Goal: Task Accomplishment & Management: Manage account settings

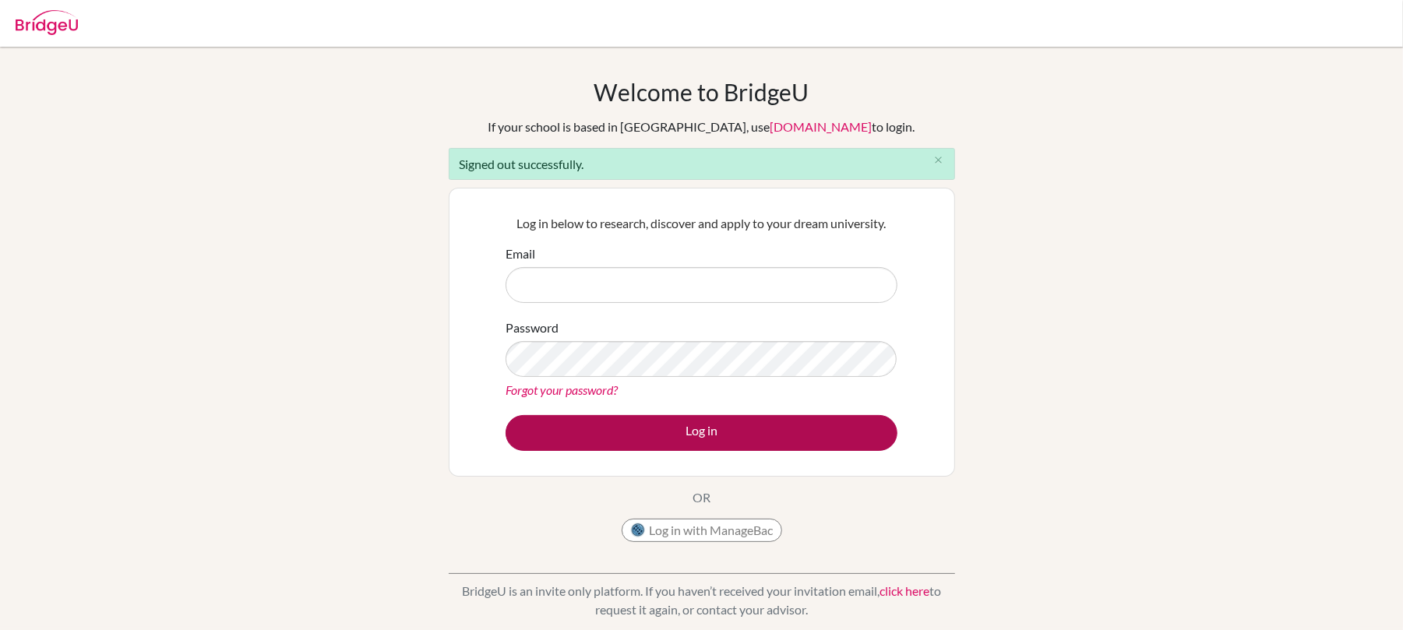
type input "nicole.kennedy@iis.kh.edu.tw"
click at [656, 430] on button "Log in" at bounding box center [701, 433] width 392 height 36
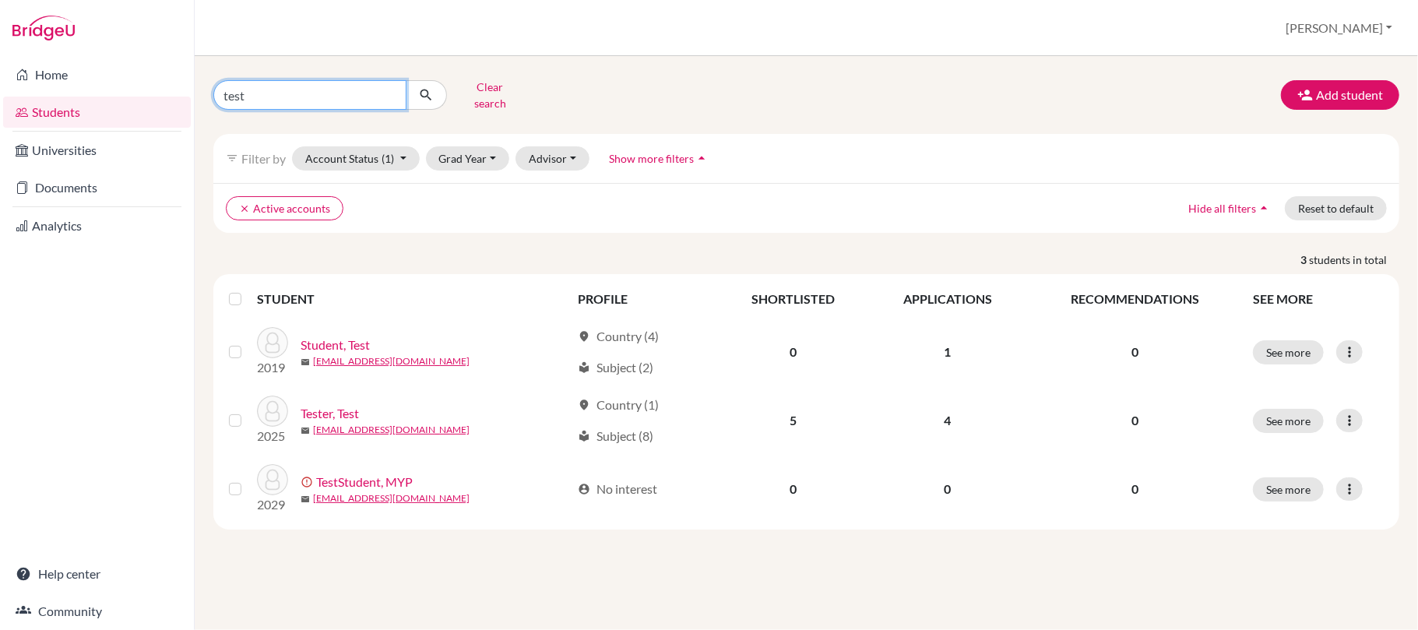
click at [389, 95] on input "test" at bounding box center [309, 95] width 193 height 30
drag, startPoint x: 347, startPoint y: 95, endPoint x: 341, endPoint y: 85, distance: 11.9
click at [347, 95] on input "Find student by name..." at bounding box center [309, 95] width 193 height 30
type input "[PERSON_NAME]"
click at [424, 91] on icon "submit" at bounding box center [426, 95] width 16 height 16
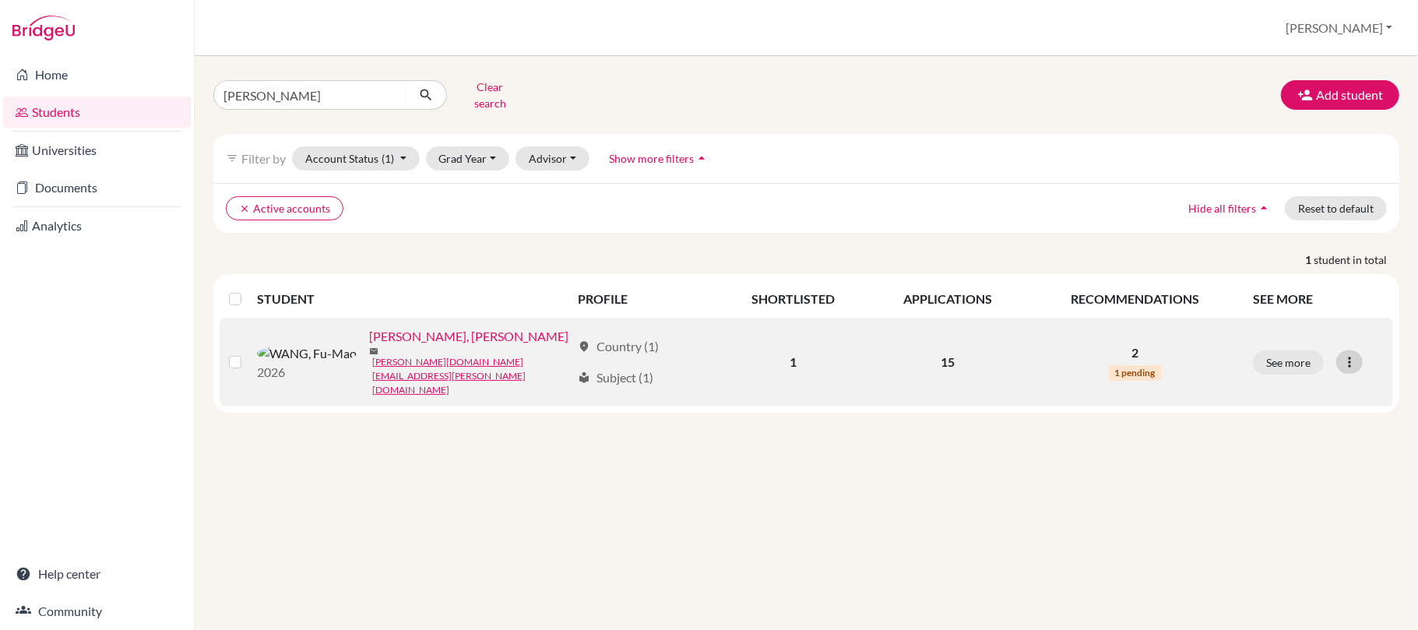
click at [1349, 359] on icon at bounding box center [1350, 362] width 16 height 16
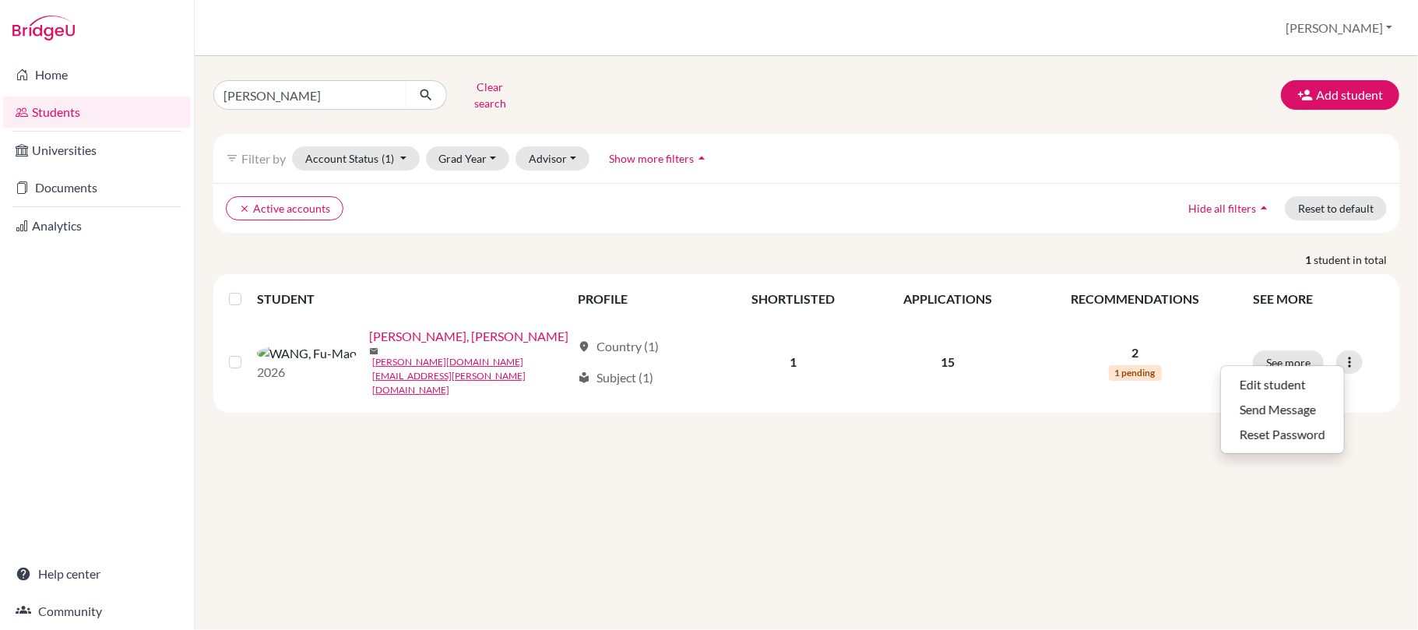
drag, startPoint x: 773, startPoint y: 474, endPoint x: 665, endPoint y: 399, distance: 132.0
click at [770, 462] on div "mandy Clear search Add student filter_list Filter by Account Status (1) Active …" at bounding box center [807, 343] width 1224 height 574
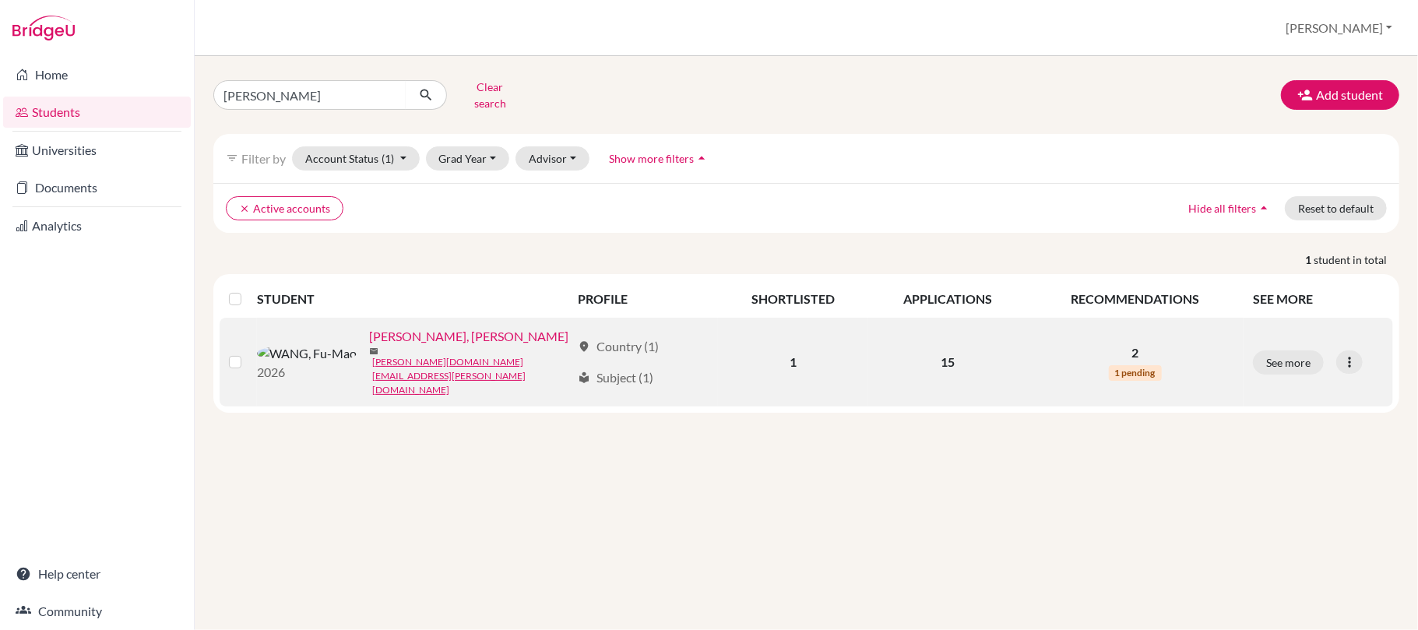
click at [369, 343] on link "[PERSON_NAME], [PERSON_NAME]" at bounding box center [468, 336] width 199 height 19
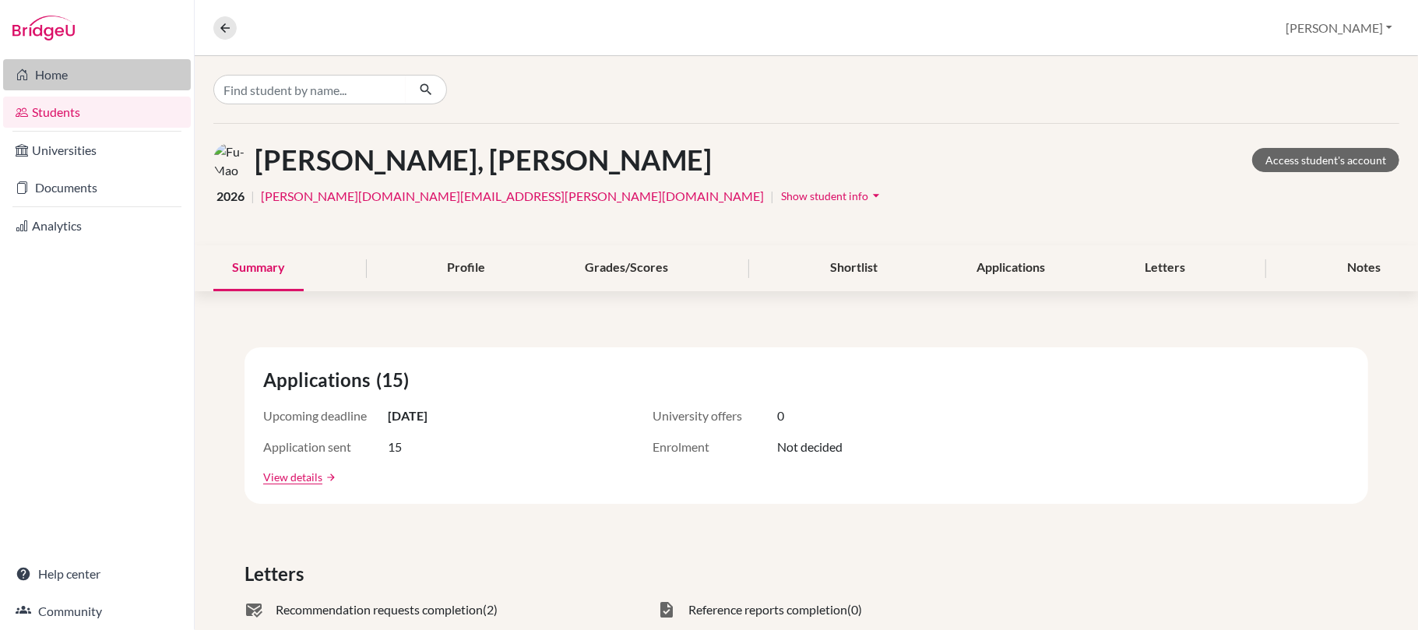
click at [22, 72] on icon at bounding box center [22, 74] width 12 height 19
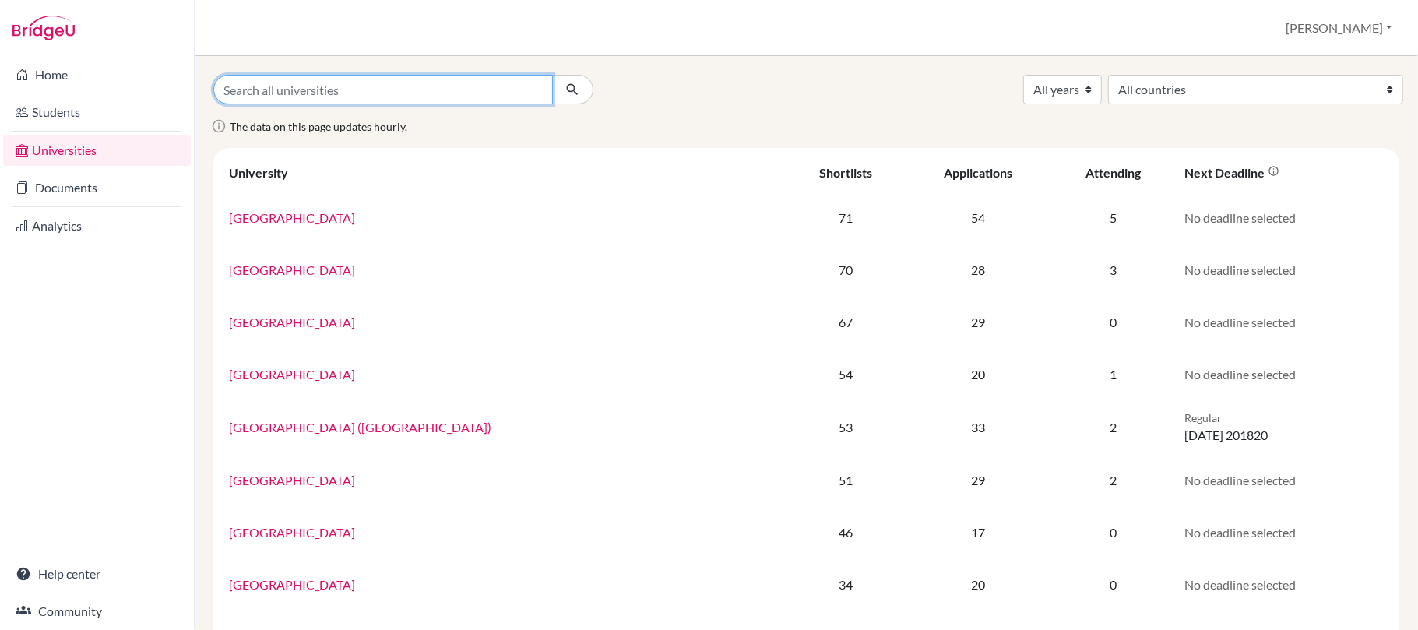
drag, startPoint x: 319, startPoint y: 92, endPoint x: 329, endPoint y: 58, distance: 35.7
click at [322, 82] on input "Search all universities" at bounding box center [383, 90] width 340 height 30
type input "[PERSON_NAME]"
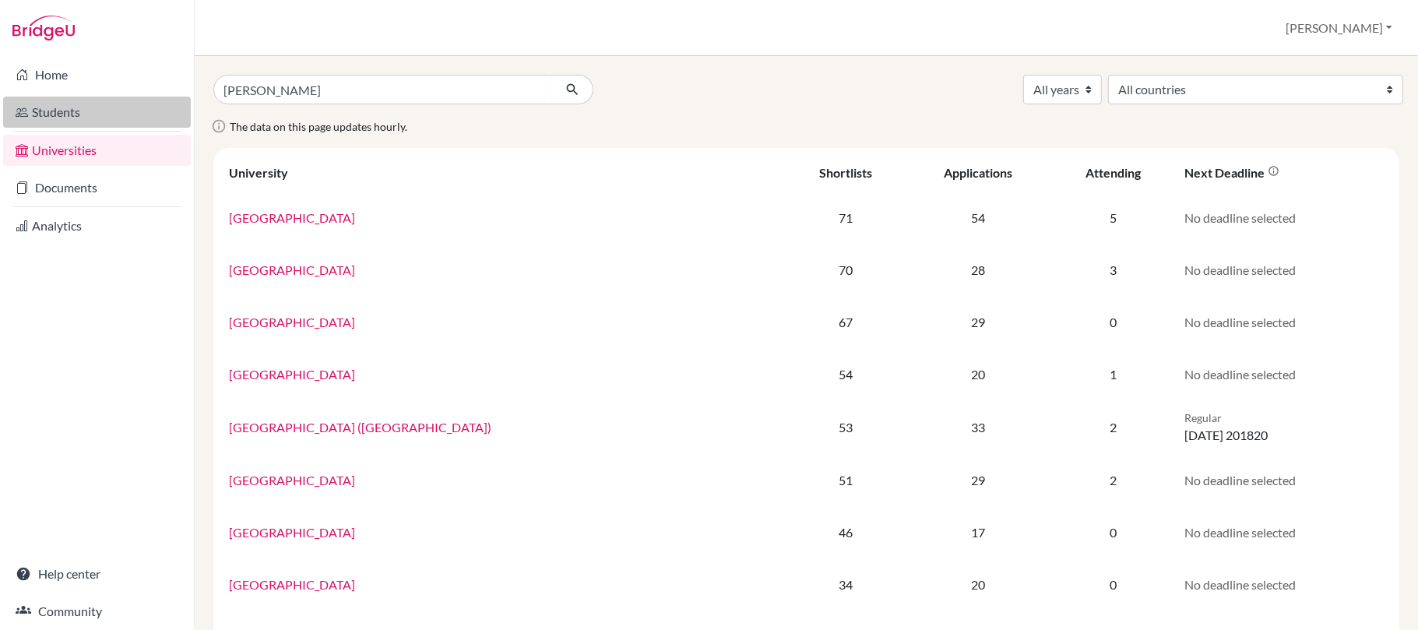
click at [76, 113] on link "Students" at bounding box center [97, 112] width 188 height 31
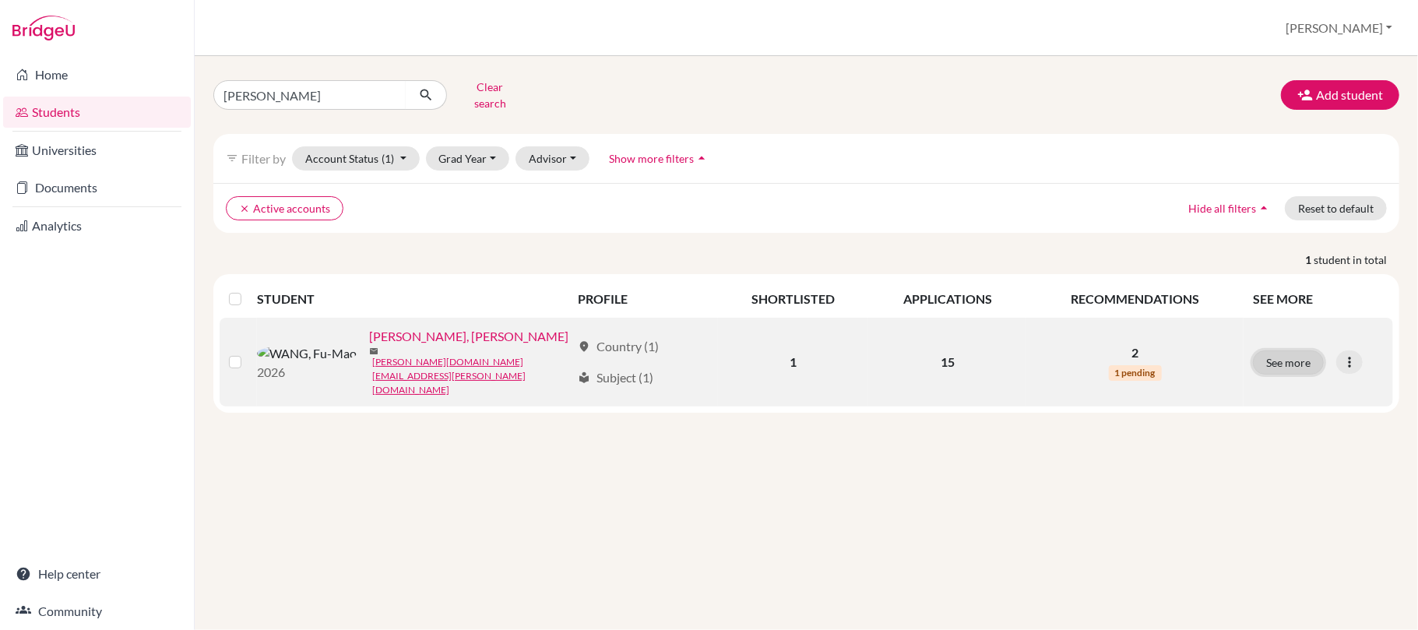
click at [1313, 359] on button "See more" at bounding box center [1288, 362] width 71 height 24
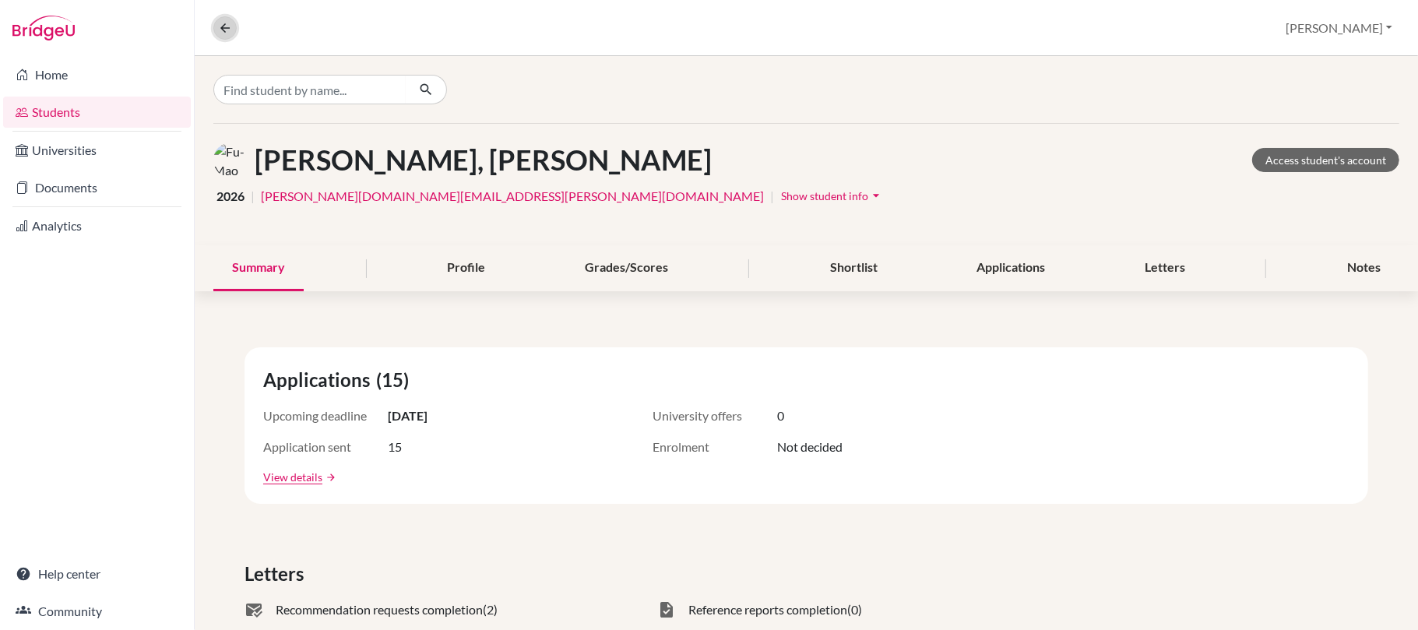
click at [218, 34] on icon at bounding box center [225, 28] width 14 height 14
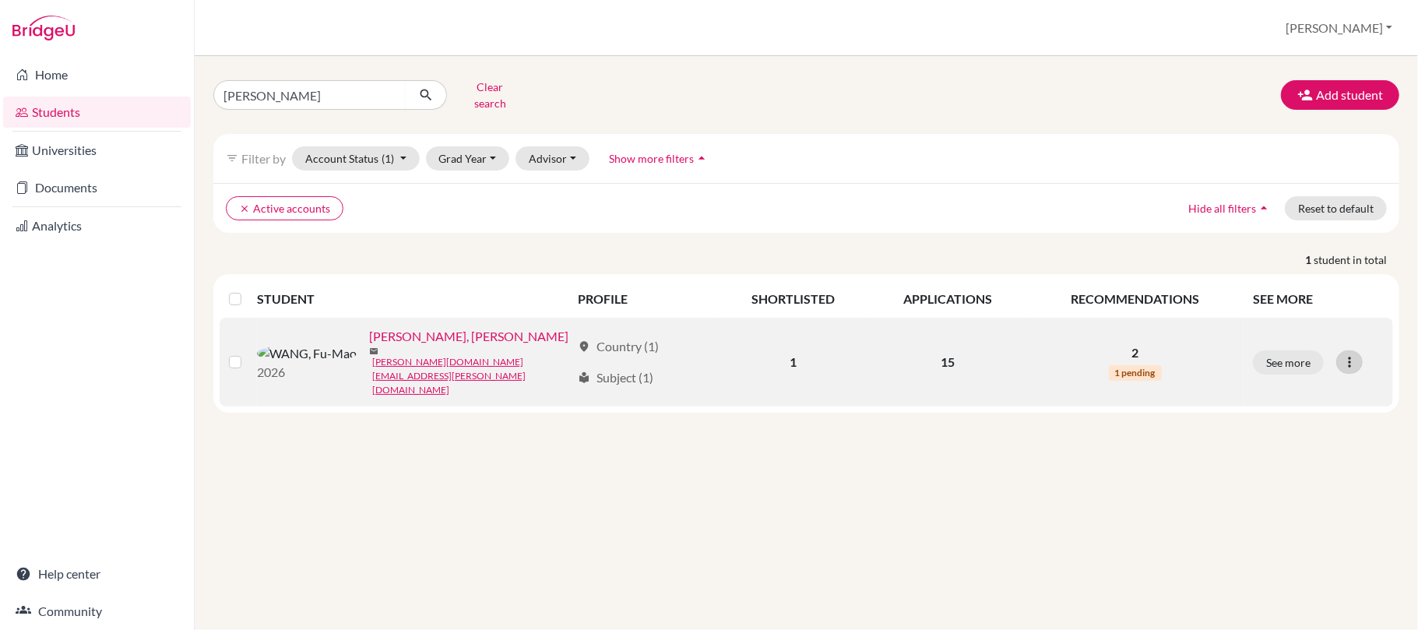
click at [1355, 354] on icon at bounding box center [1350, 362] width 16 height 16
click at [369, 346] on link "WANG, Fu-Mao" at bounding box center [468, 336] width 199 height 19
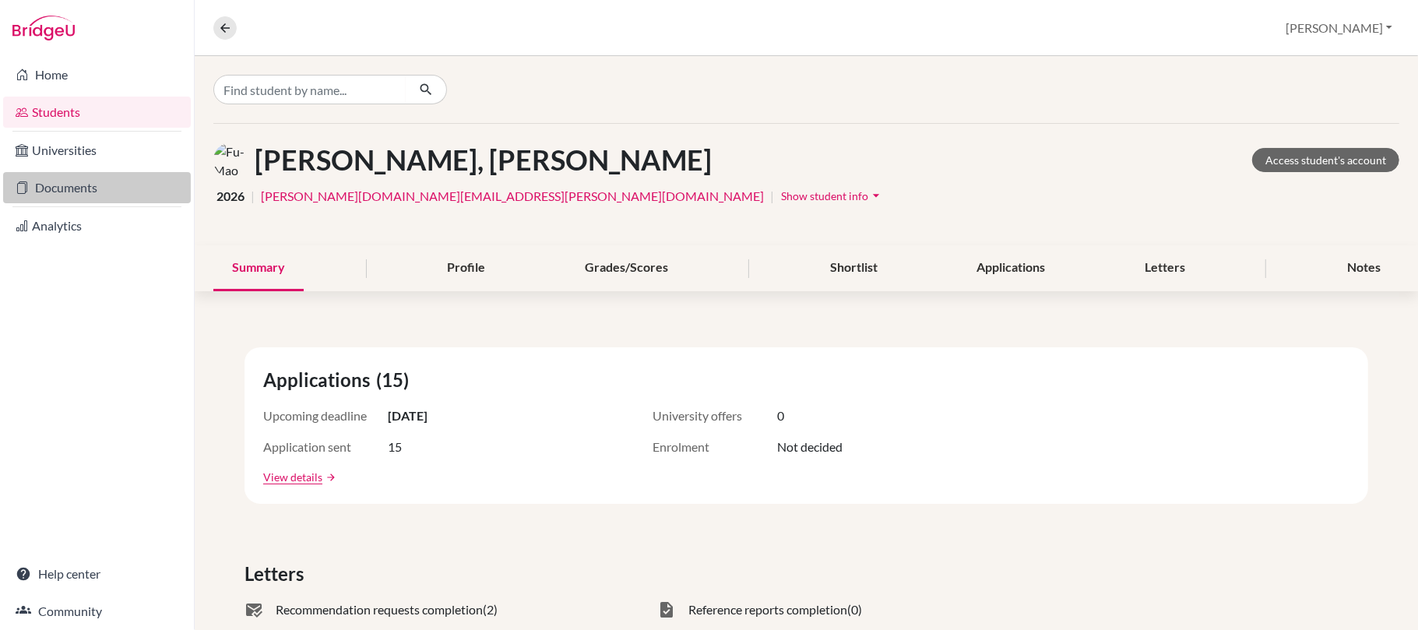
click at [61, 181] on link "Documents" at bounding box center [97, 187] width 188 height 31
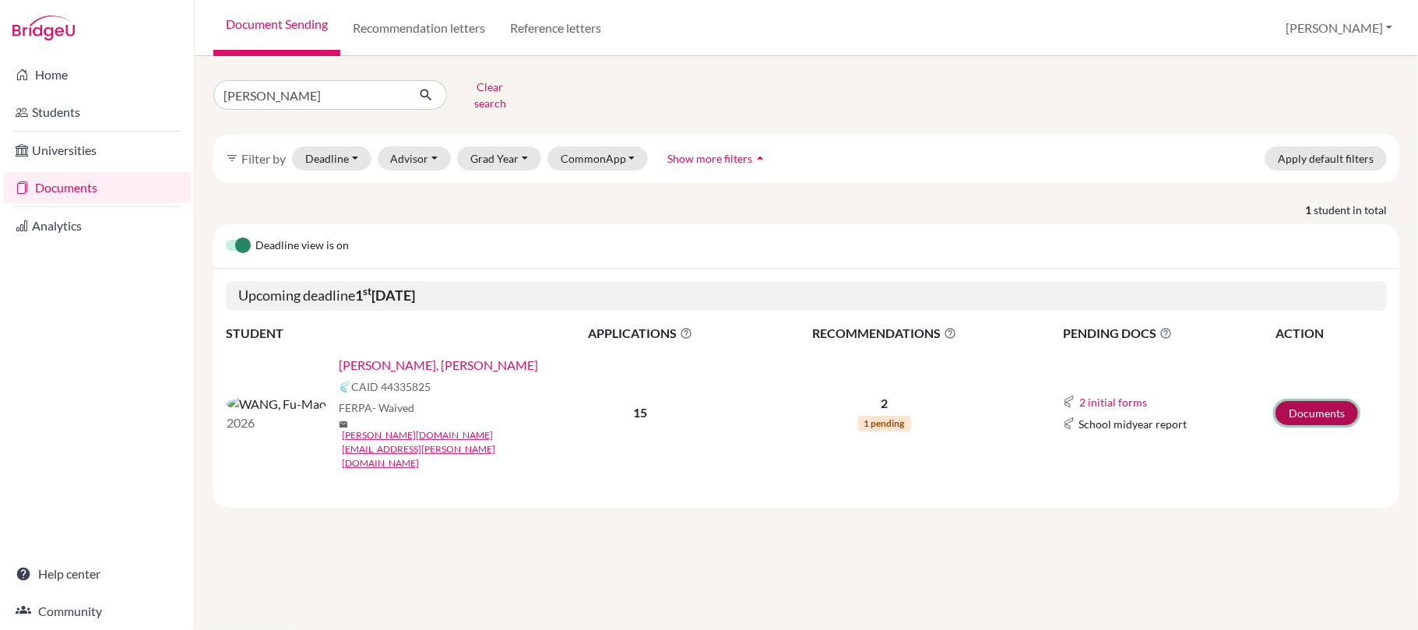
click at [1316, 401] on link "Documents" at bounding box center [1317, 413] width 83 height 24
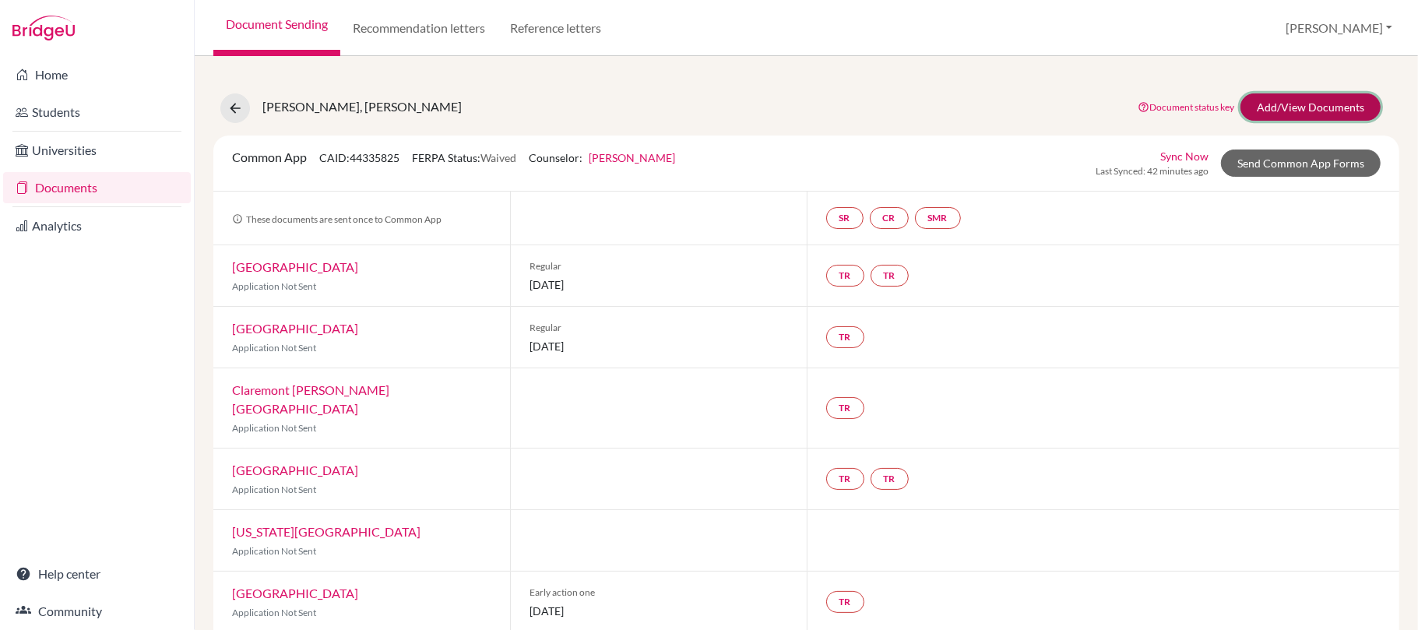
click at [1309, 114] on link "Add/View Documents" at bounding box center [1311, 106] width 140 height 27
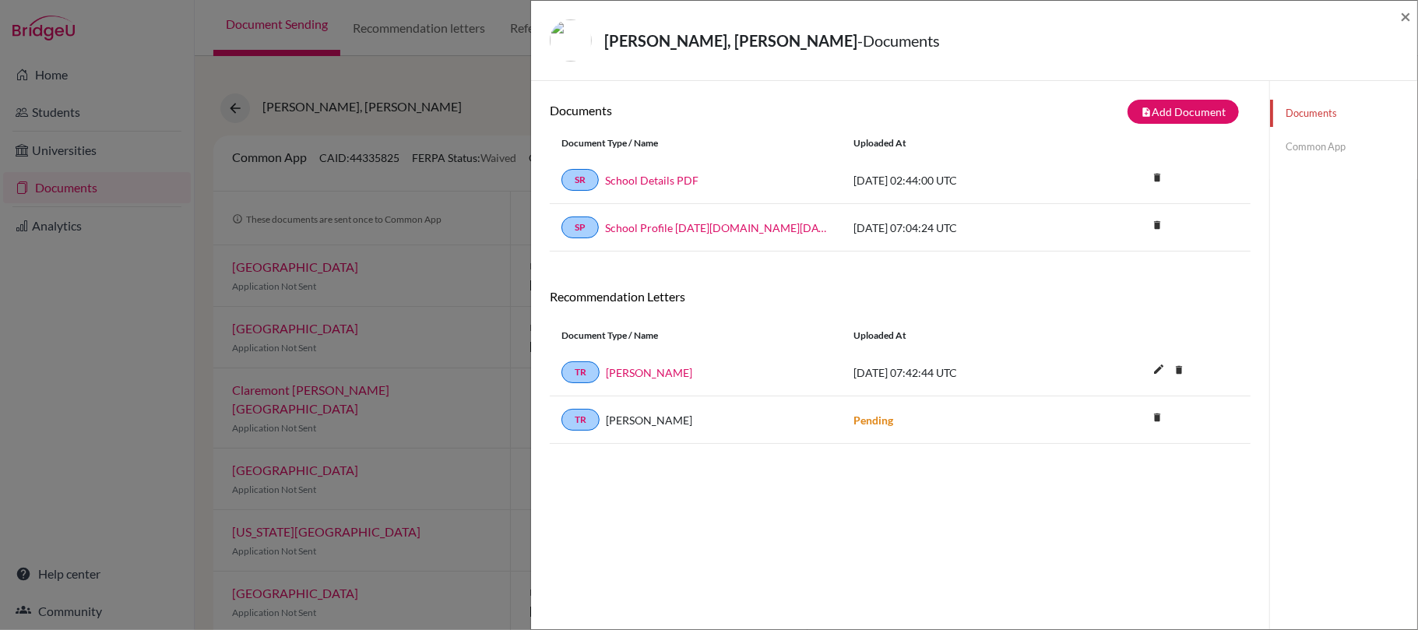
click at [350, 72] on div "WANG, Fu-Mao - Documents × Documents note_add Add Document Document type Change…" at bounding box center [709, 315] width 1418 height 630
click at [1402, 20] on span "×" at bounding box center [1405, 16] width 11 height 23
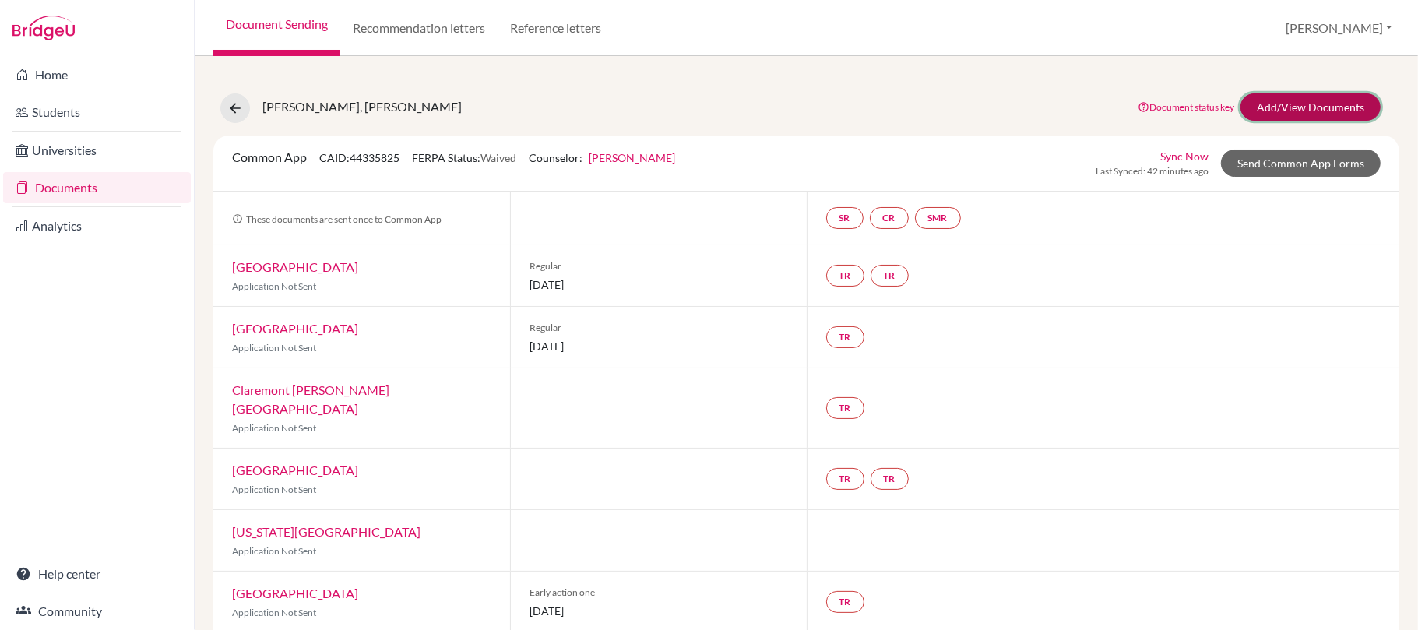
click at [1290, 111] on link "Add/View Documents" at bounding box center [1311, 106] width 140 height 27
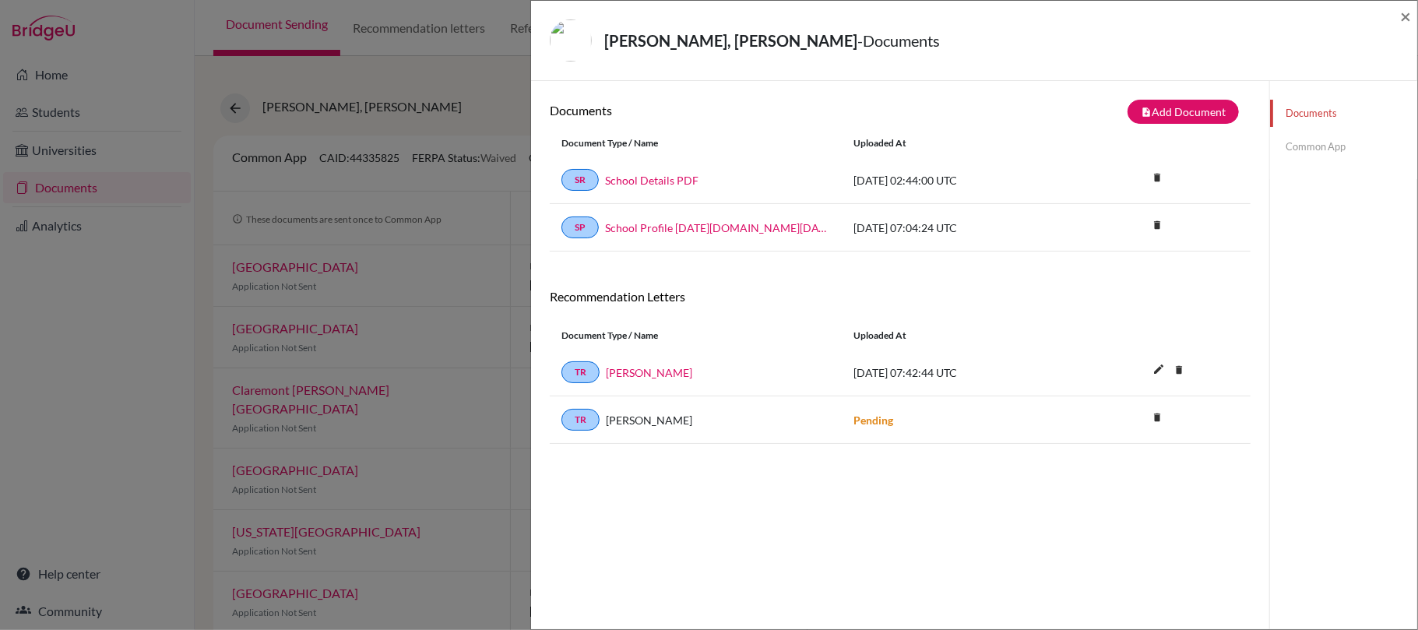
click at [414, 329] on div "WANG, Fu-Mao - Documents × Documents note_add Add Document Document type Change…" at bounding box center [709, 315] width 1418 height 630
click at [481, 93] on div "WANG, Fu-Mao - Documents × Documents note_add Add Document Document type Change…" at bounding box center [709, 315] width 1418 height 630
click at [1306, 142] on link "Common App" at bounding box center [1343, 146] width 147 height 27
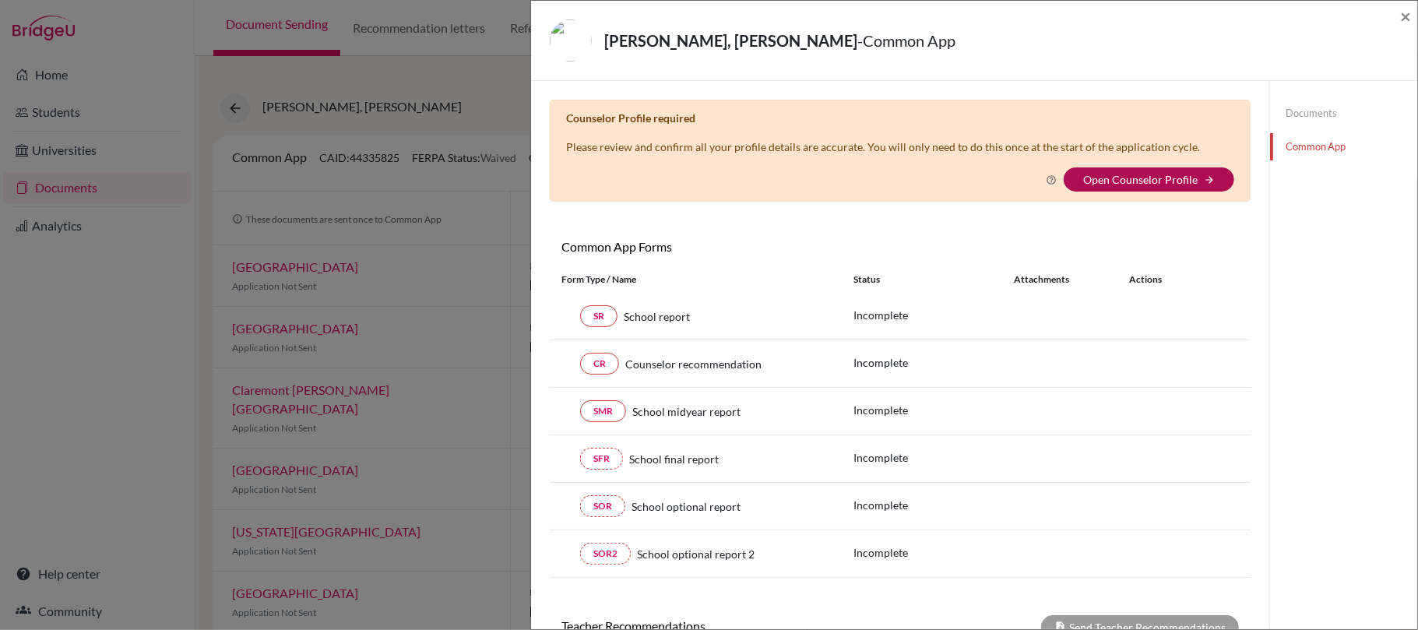
click at [1116, 179] on link "Open Counselor Profile" at bounding box center [1140, 179] width 114 height 13
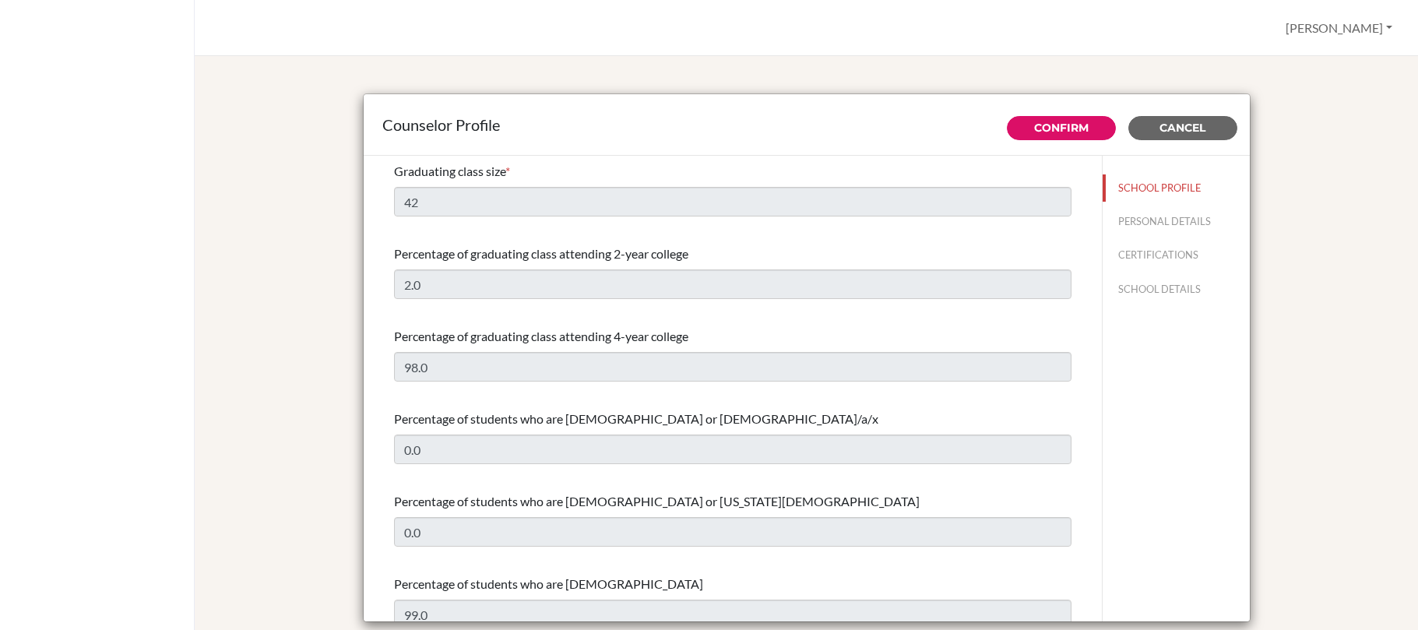
select select "0"
select select "307947"
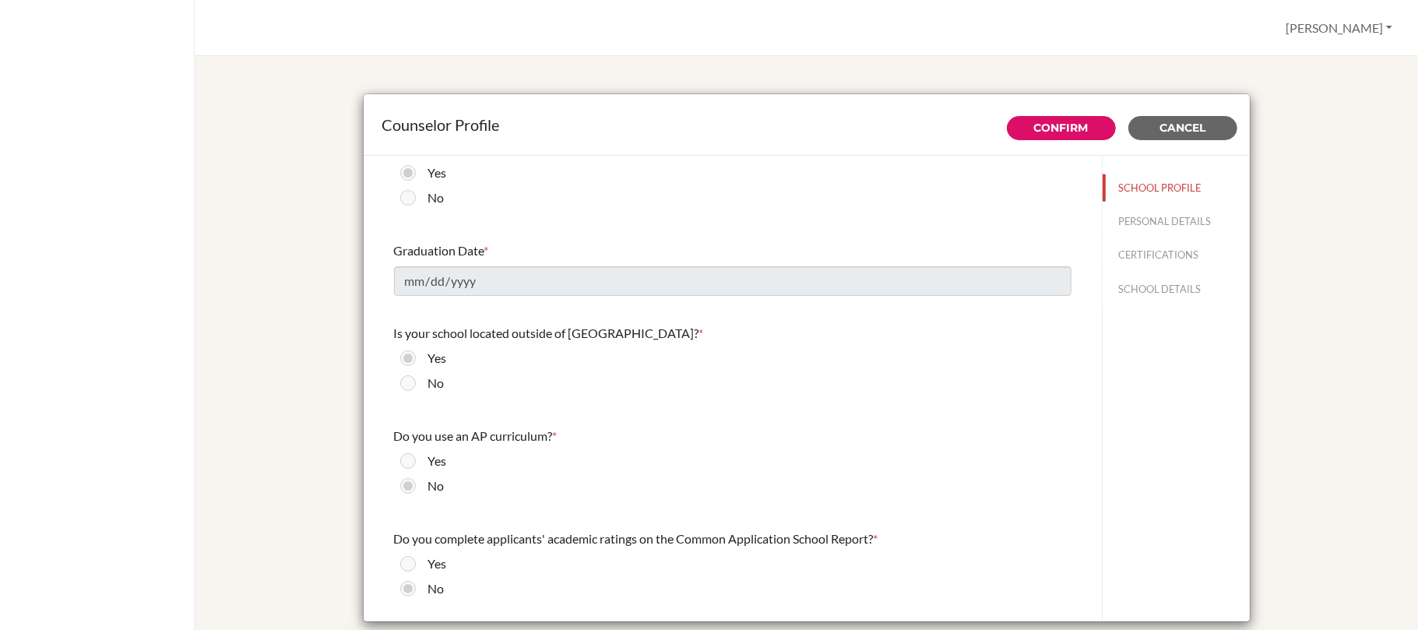
scroll to position [1729, 0]
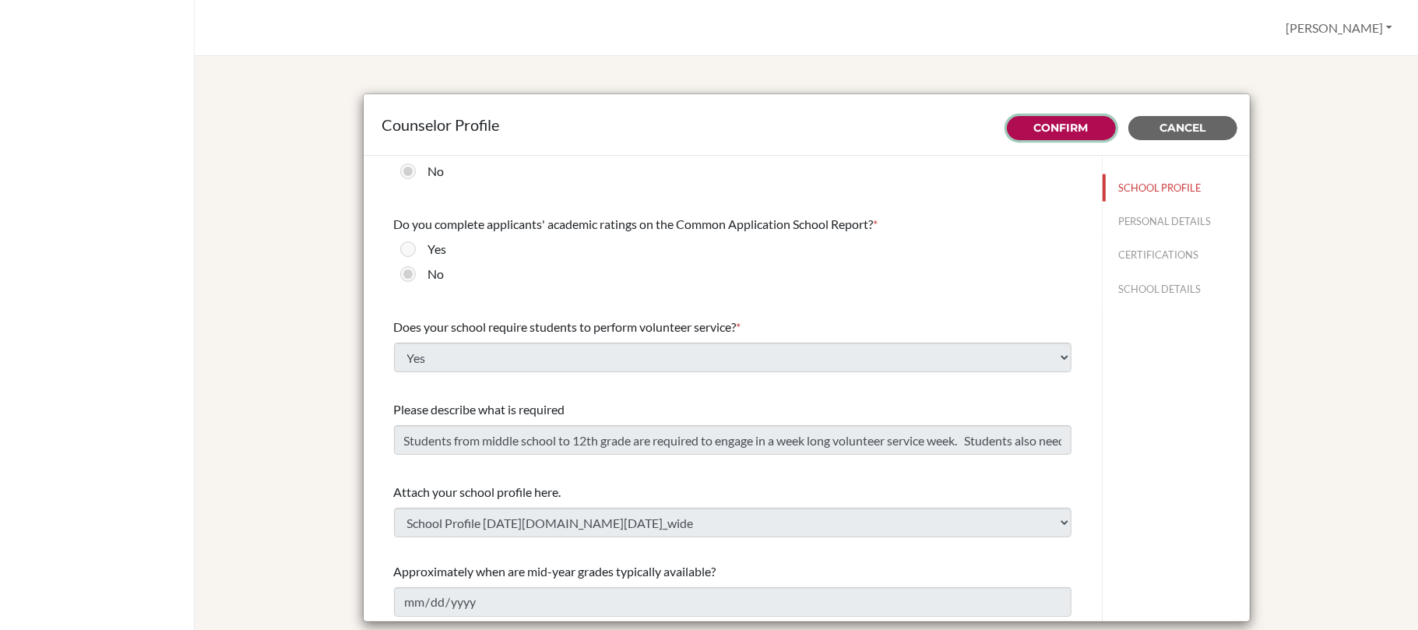
click at [1038, 129] on link "Confirm" at bounding box center [1061, 128] width 55 height 14
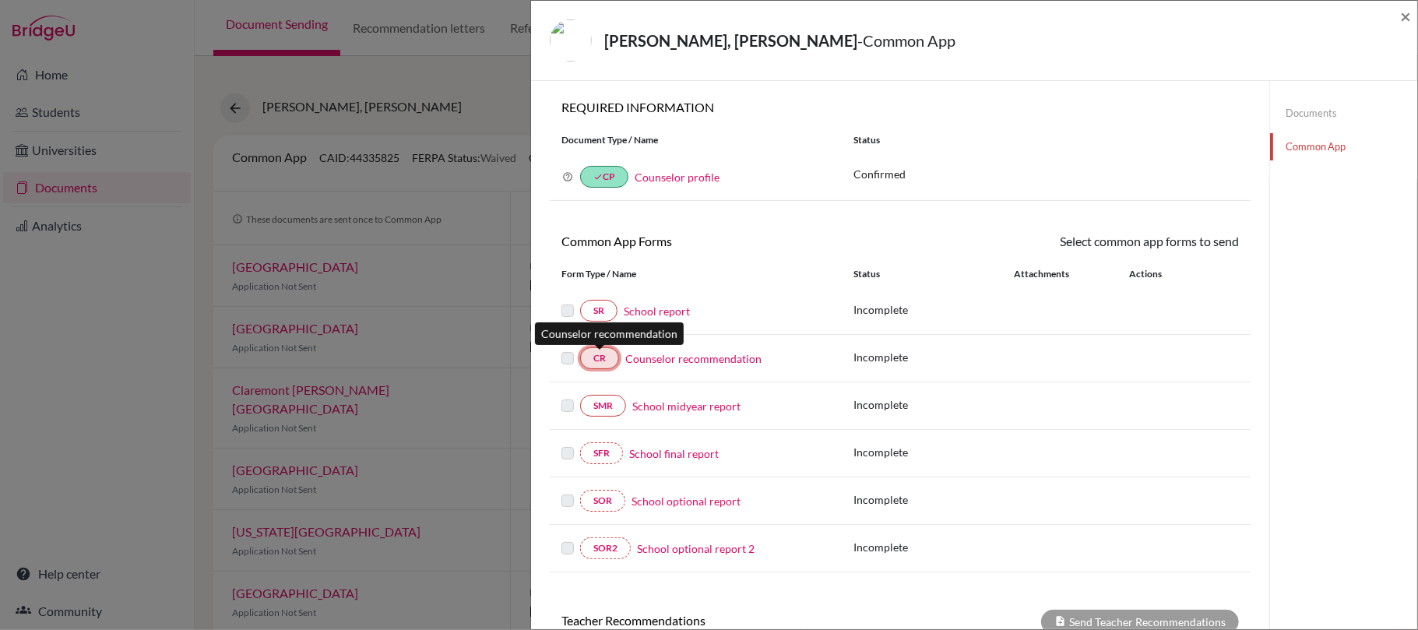
click at [608, 357] on link "CR" at bounding box center [599, 358] width 39 height 22
click at [565, 349] on label at bounding box center [568, 349] width 12 height 0
click at [569, 349] on label at bounding box center [568, 349] width 12 height 0
click at [603, 355] on link "CR" at bounding box center [599, 358] width 39 height 22
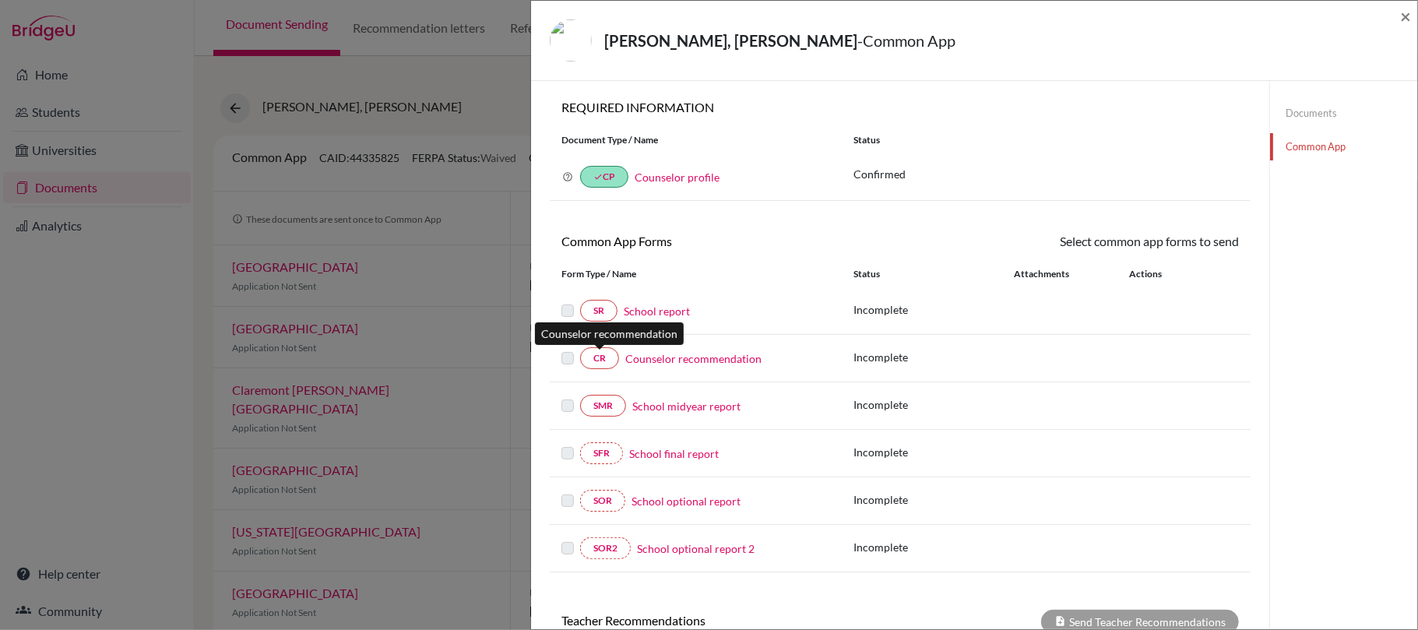
drag, startPoint x: 604, startPoint y: 355, endPoint x: 661, endPoint y: 361, distance: 57.2
click at [633, 357] on div "CR Counselor recommendation" at bounding box center [696, 358] width 269 height 22
click at [661, 361] on link "Counselor recommendation" at bounding box center [693, 358] width 136 height 16
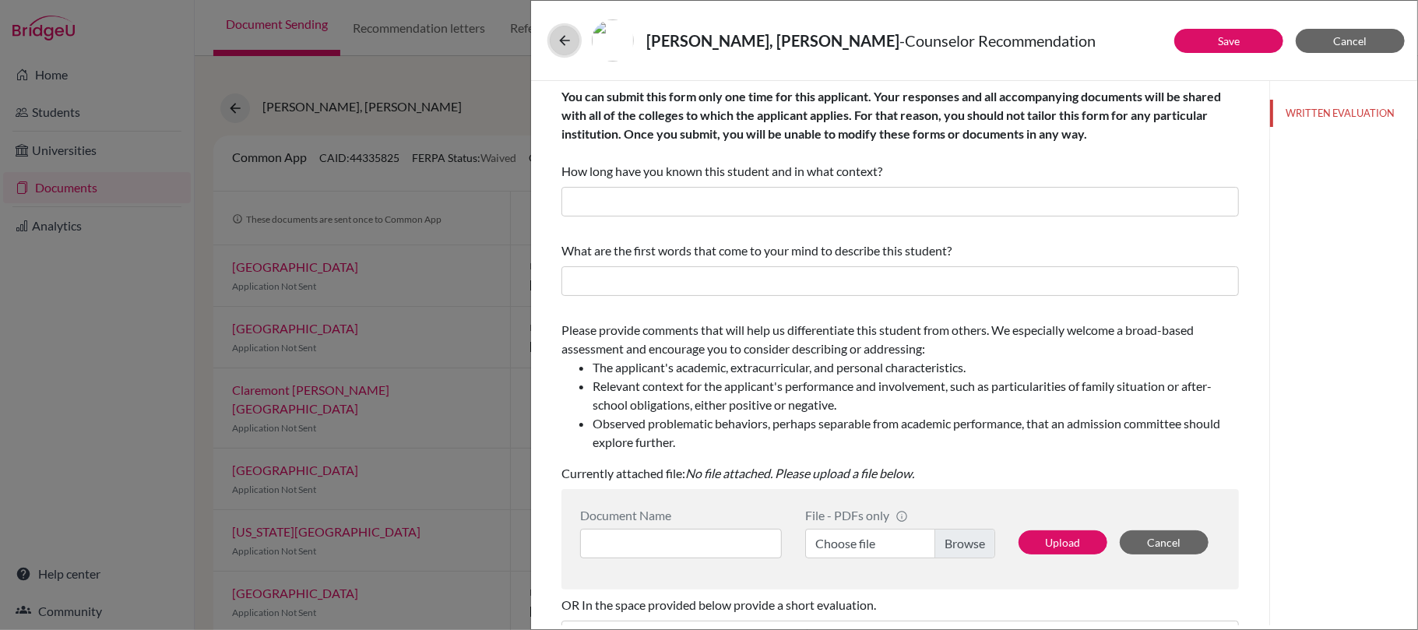
click at [572, 34] on icon at bounding box center [565, 41] width 16 height 16
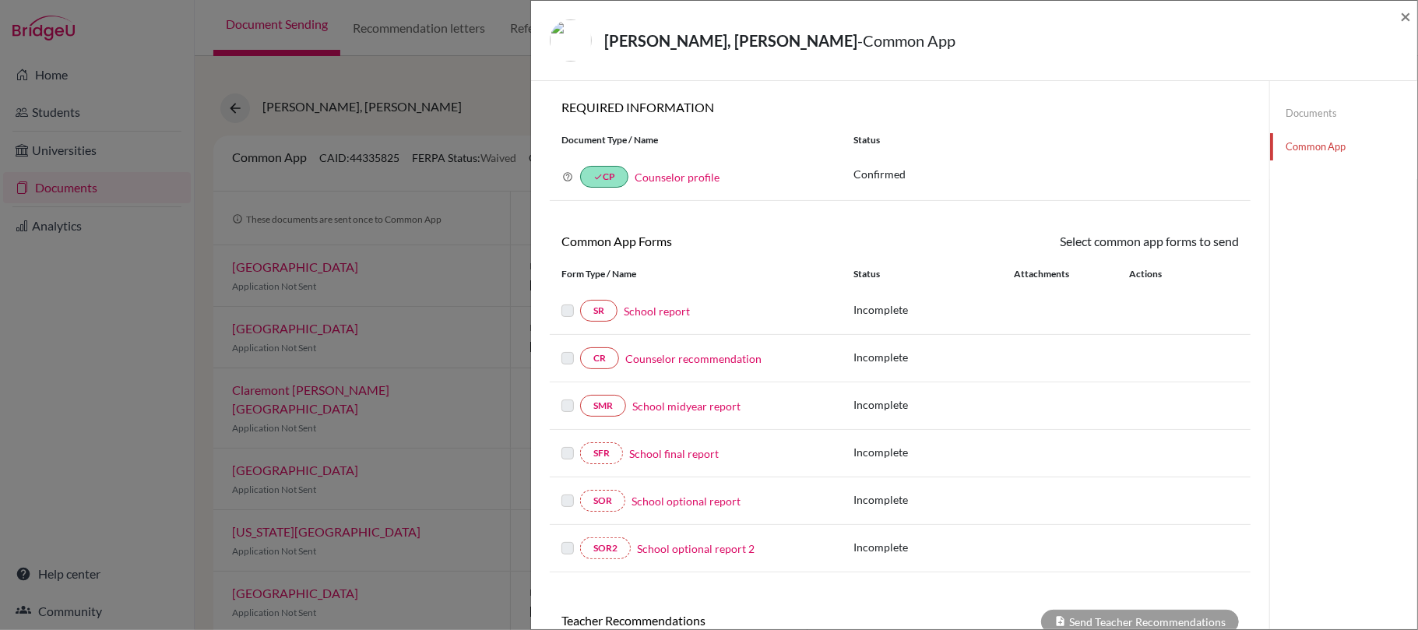
click at [670, 358] on link "Counselor recommendation" at bounding box center [693, 358] width 136 height 16
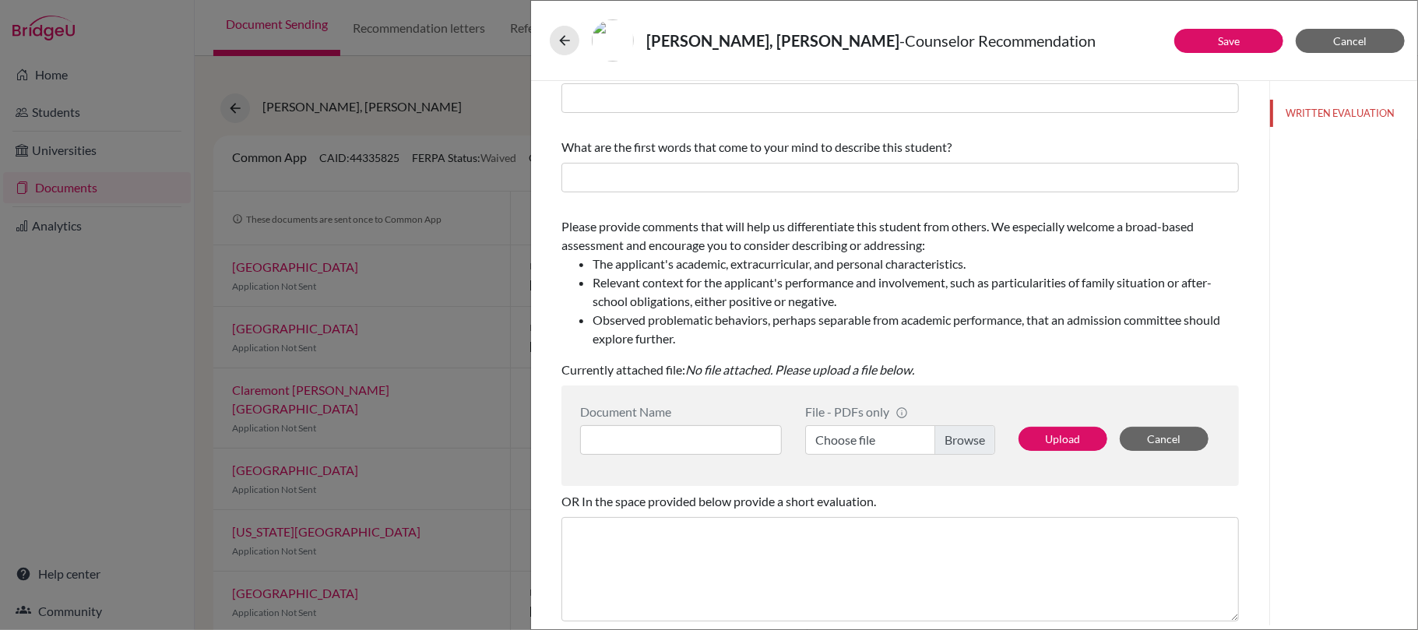
scroll to position [237, 0]
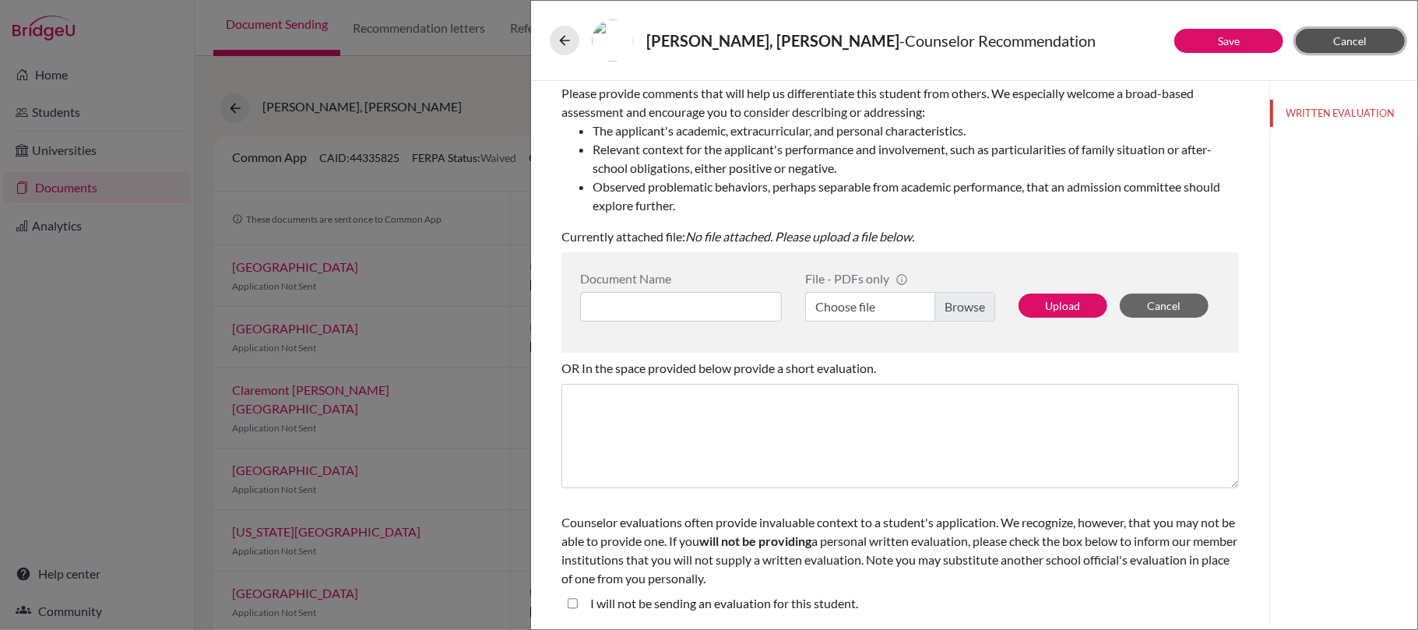
drag, startPoint x: 1351, startPoint y: 44, endPoint x: 1341, endPoint y: 37, distance: 11.2
click at [1341, 37] on span "Cancel" at bounding box center [1350, 40] width 33 height 13
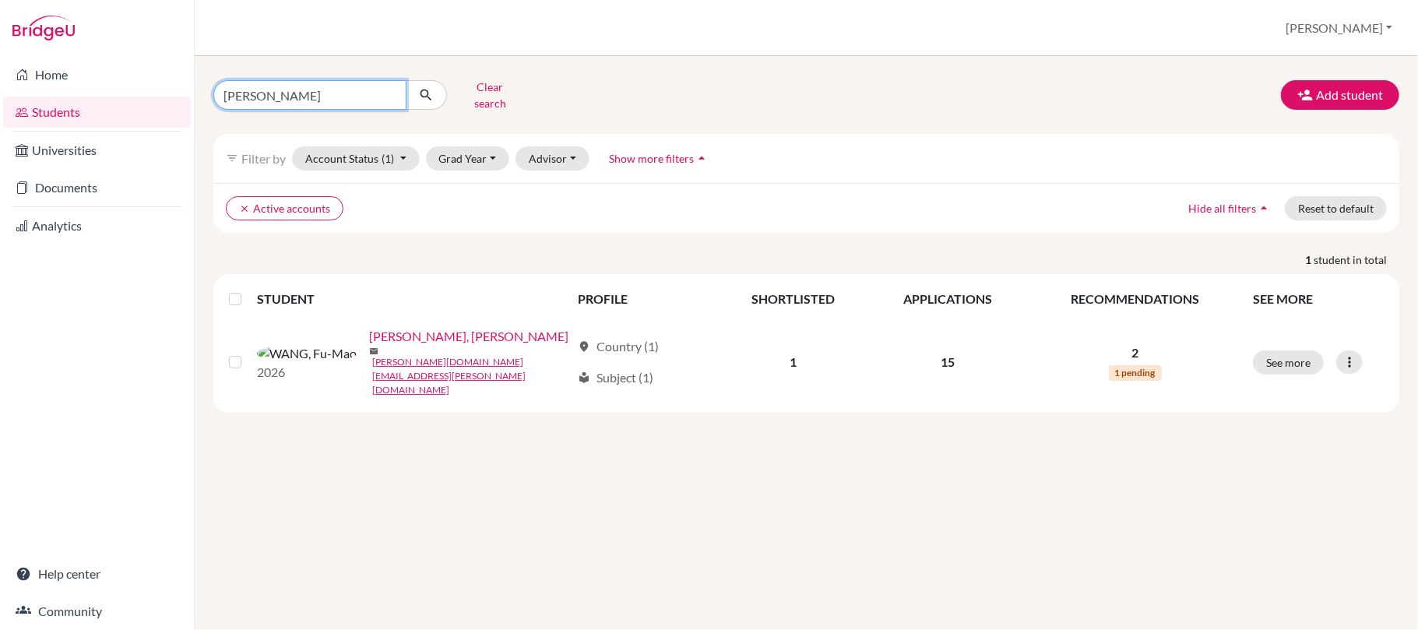
click at [390, 97] on input "[PERSON_NAME]" at bounding box center [309, 95] width 193 height 30
type input "fasini"
click button "submit" at bounding box center [426, 95] width 41 height 30
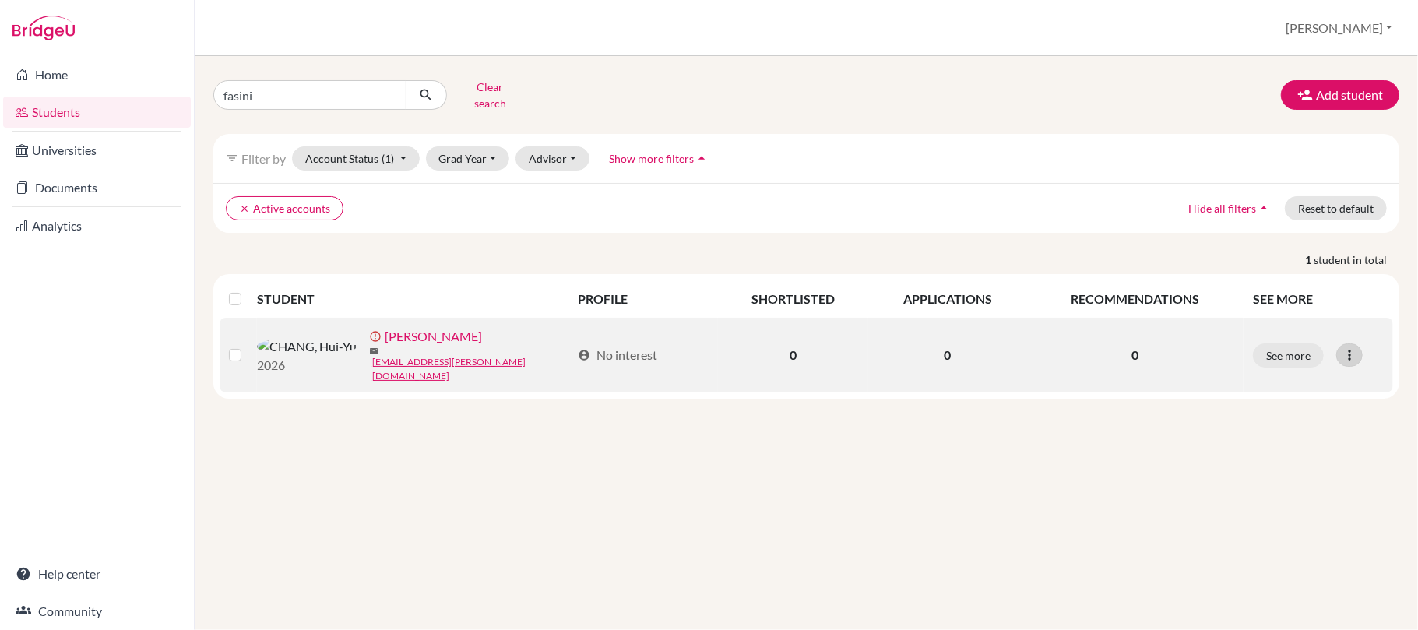
click at [1355, 347] on icon at bounding box center [1350, 355] width 16 height 16
click at [1321, 439] on button "Resend invite email" at bounding box center [1291, 434] width 141 height 25
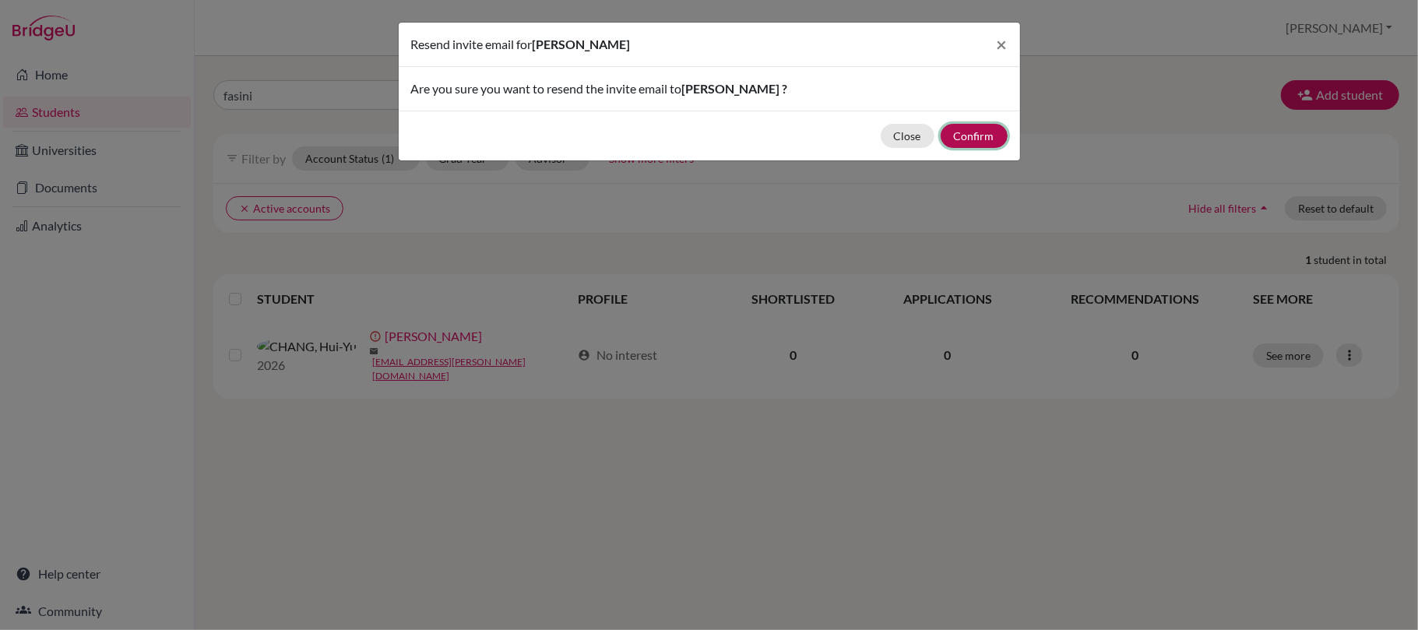
click at [977, 137] on button "Confirm" at bounding box center [974, 136] width 67 height 24
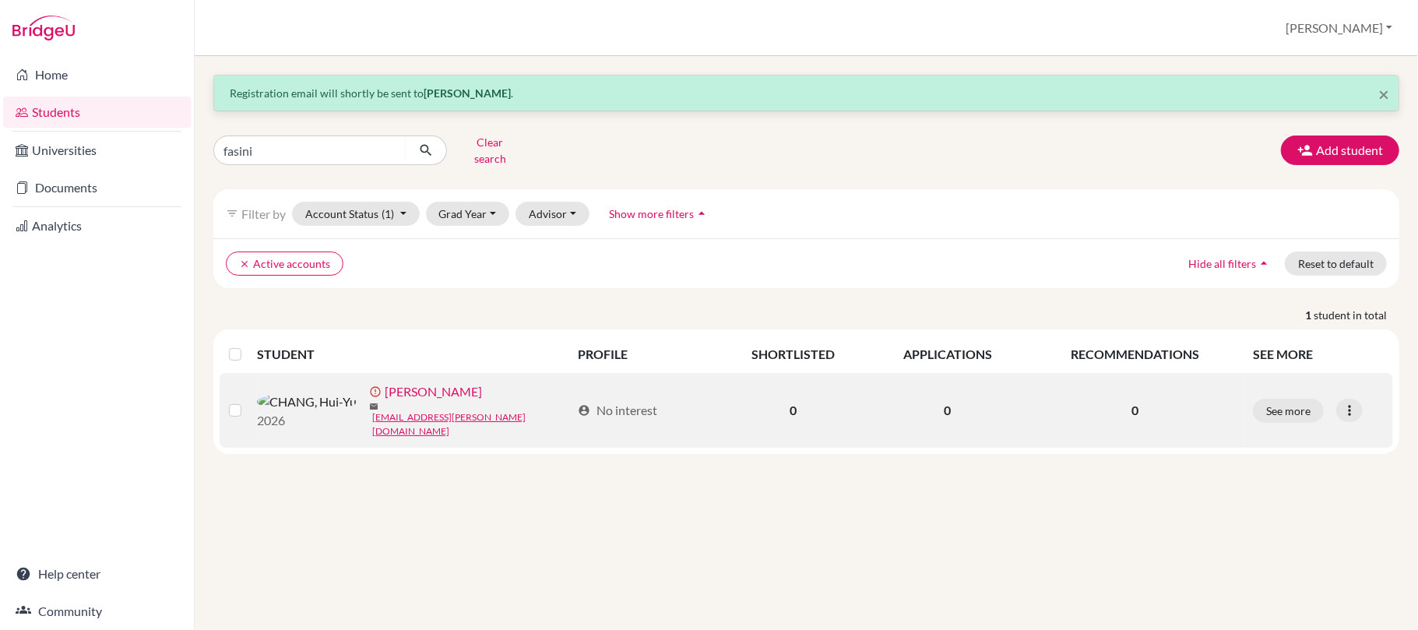
click at [385, 396] on link "[PERSON_NAME]" at bounding box center [433, 391] width 97 height 19
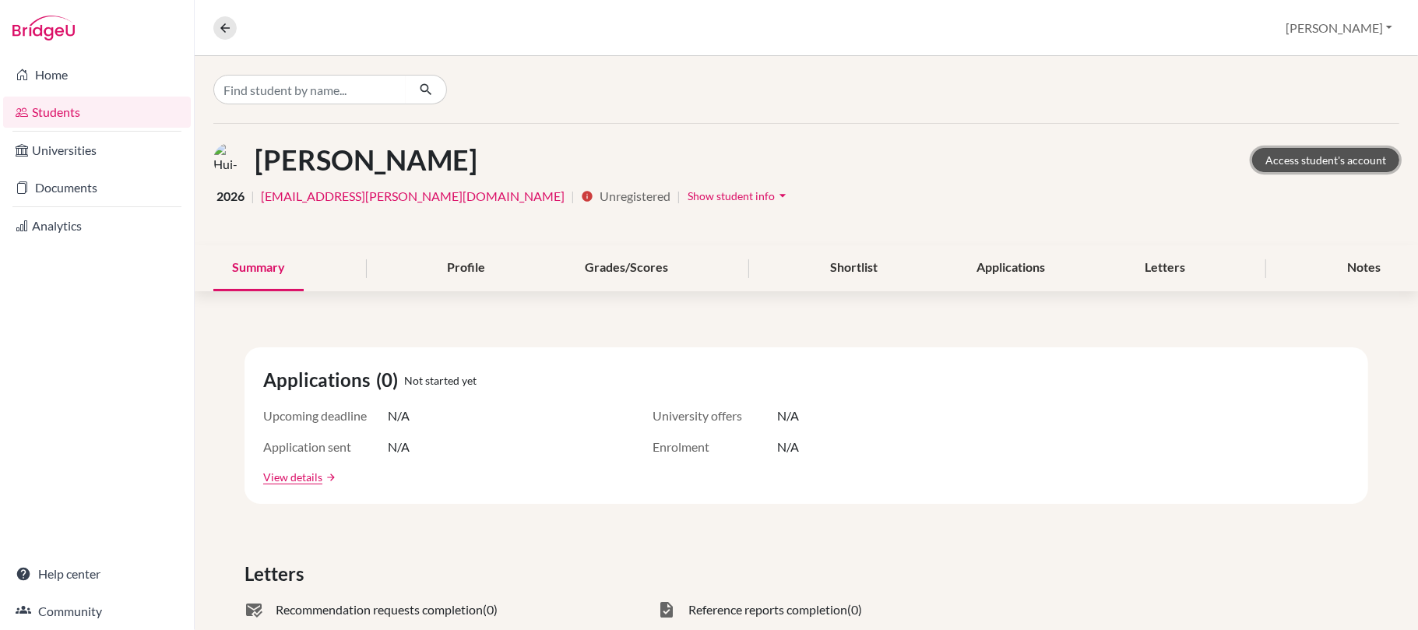
click at [1344, 159] on link "Access student's account" at bounding box center [1325, 160] width 147 height 24
